Goal: Transaction & Acquisition: Download file/media

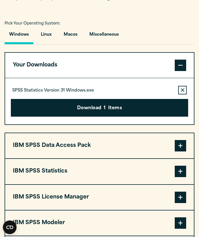
scroll to position [394, 0]
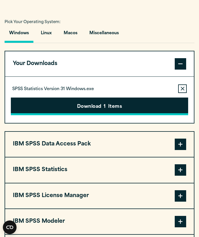
click at [108, 111] on button "Download 1 Items" at bounding box center [99, 107] width 177 height 18
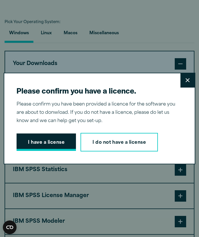
click at [48, 140] on button "I have a license" at bounding box center [46, 143] width 59 height 18
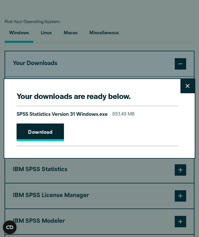
click at [42, 130] on link "Download" at bounding box center [40, 133] width 47 height 18
click at [186, 84] on icon at bounding box center [187, 86] width 4 height 4
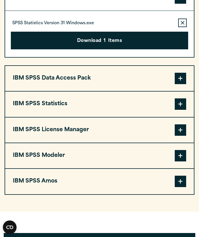
scroll to position [460, 0]
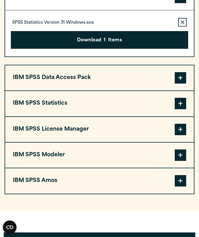
click at [148, 108] on button "IBM SPSS Statistics" at bounding box center [99, 103] width 189 height 25
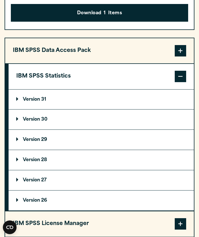
scroll to position [490, 0]
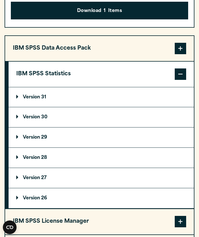
click at [37, 120] on p "Version 30" at bounding box center [31, 117] width 31 height 5
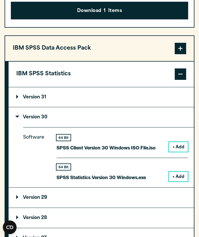
click at [175, 177] on button "+ Add" at bounding box center [178, 177] width 19 height 10
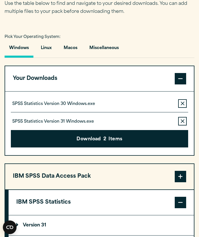
scroll to position [382, 0]
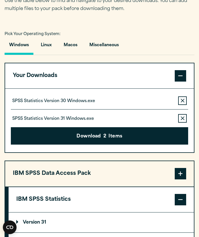
click at [180, 120] on button "Remove this item from your software download list" at bounding box center [182, 118] width 9 height 9
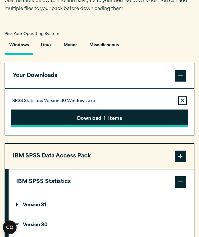
click at [163, 120] on button "Download 1 Items" at bounding box center [99, 119] width 177 height 18
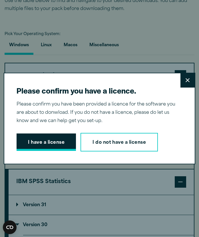
click at [39, 144] on button "I have a license" at bounding box center [46, 143] width 59 height 18
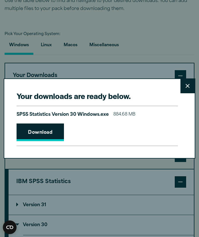
click at [42, 132] on link "Download" at bounding box center [40, 133] width 47 height 18
click at [161, 25] on div "Your downloads are ready below. Close SPSS Statistics Version 30 Windows.exe 88…" at bounding box center [99, 118] width 199 height 237
